Goal: Information Seeking & Learning: Learn about a topic

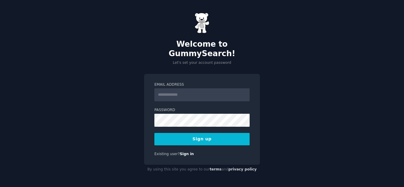
click at [171, 88] on input "Email Address" at bounding box center [201, 94] width 95 height 13
type input "**********"
click at [213, 138] on button "Sign up" at bounding box center [201, 139] width 95 height 12
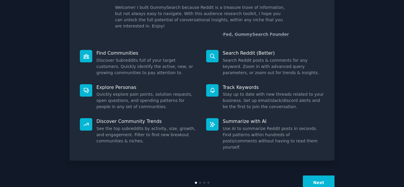
scroll to position [44, 0]
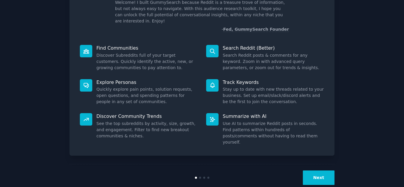
click at [314, 171] on button "Next" at bounding box center [319, 178] width 32 height 14
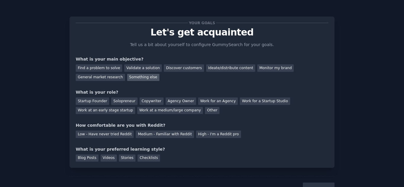
click at [127, 78] on div "Something else" at bounding box center [143, 77] width 32 height 7
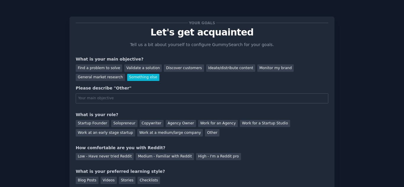
click at [94, 99] on input "text" at bounding box center [202, 98] width 253 height 10
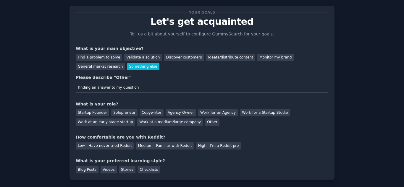
scroll to position [20, 0]
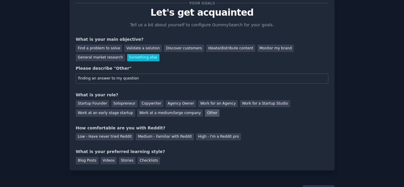
type input "finding an answer to my question"
click at [205, 114] on div "Other" at bounding box center [212, 112] width 14 height 7
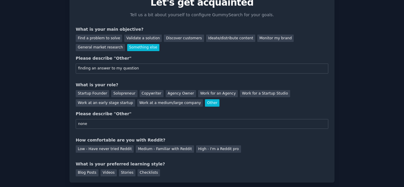
scroll to position [49, 0]
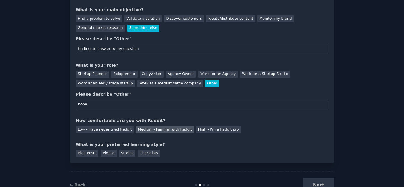
type input "none"
click at [164, 131] on div "Medium - Familiar with Reddit" at bounding box center [165, 129] width 58 height 7
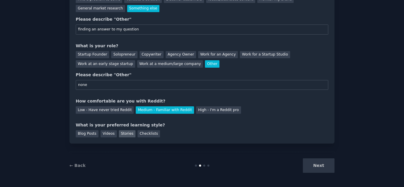
scroll to position [69, 0]
click at [125, 134] on div "Stories" at bounding box center [127, 133] width 17 height 7
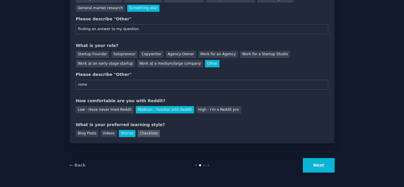
click at [144, 132] on div "Checklists" at bounding box center [149, 133] width 22 height 7
click at [322, 164] on button "Next" at bounding box center [319, 165] width 32 height 14
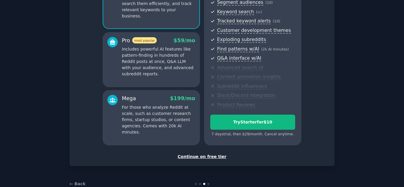
click at [205, 155] on div "Continue on free tier" at bounding box center [202, 157] width 253 height 6
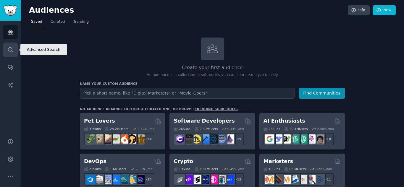
click at [9, 48] on icon "Sidebar" at bounding box center [10, 50] width 6 height 6
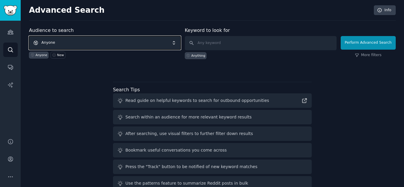
click at [93, 44] on span "Anyone" at bounding box center [105, 43] width 152 height 14
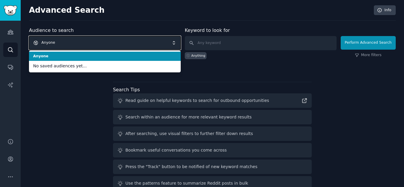
click at [93, 44] on span "Anyone" at bounding box center [105, 43] width 152 height 14
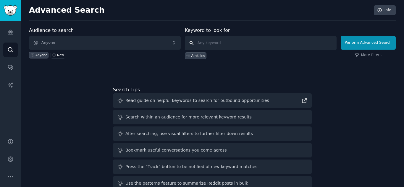
click at [235, 42] on input "text" at bounding box center [261, 43] width 152 height 14
click at [212, 45] on input "text" at bounding box center [261, 43] width 152 height 14
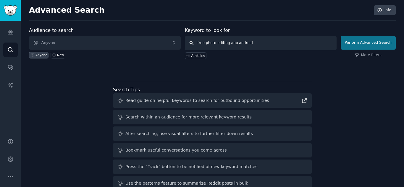
type input "free photo editing app android"
click at [379, 42] on button "Perform Advanced Search" at bounding box center [368, 43] width 55 height 14
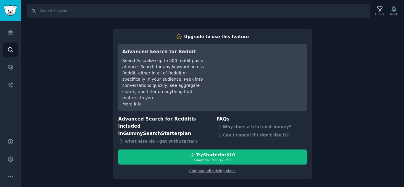
click at [81, 127] on div "Search Filters Track Upgrade to use this feature Advanced Search for Reddit Sea…" at bounding box center [212, 93] width 383 height 187
click at [11, 171] on button "More" at bounding box center [10, 177] width 14 height 14
click at [9, 160] on icon "Sidebar" at bounding box center [10, 159] width 6 height 6
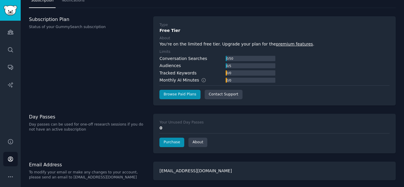
scroll to position [22, 0]
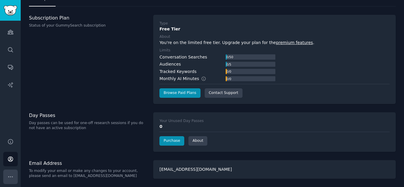
click at [15, 177] on button "More" at bounding box center [10, 177] width 14 height 14
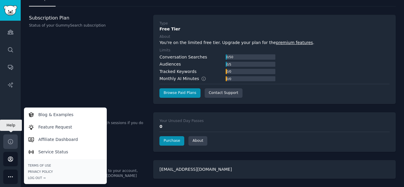
click at [9, 145] on link "Help" at bounding box center [10, 142] width 14 height 14
